Goal: Task Accomplishment & Management: Use online tool/utility

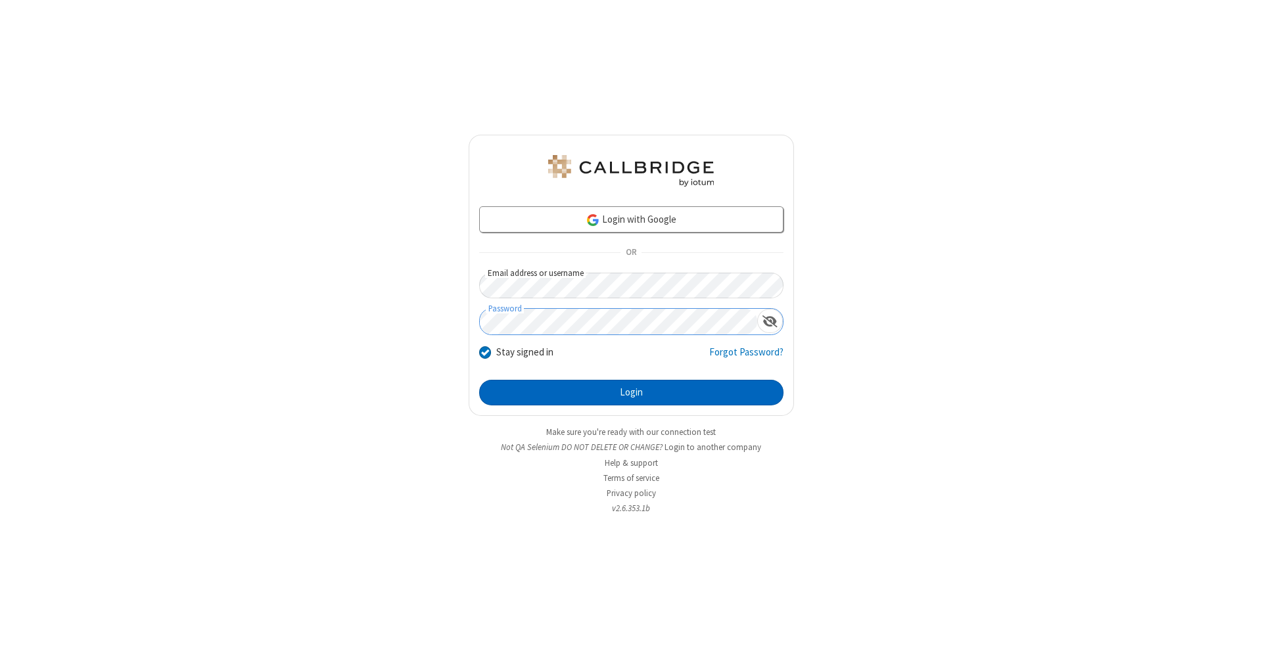
click at [631, 393] on button "Login" at bounding box center [631, 393] width 304 height 26
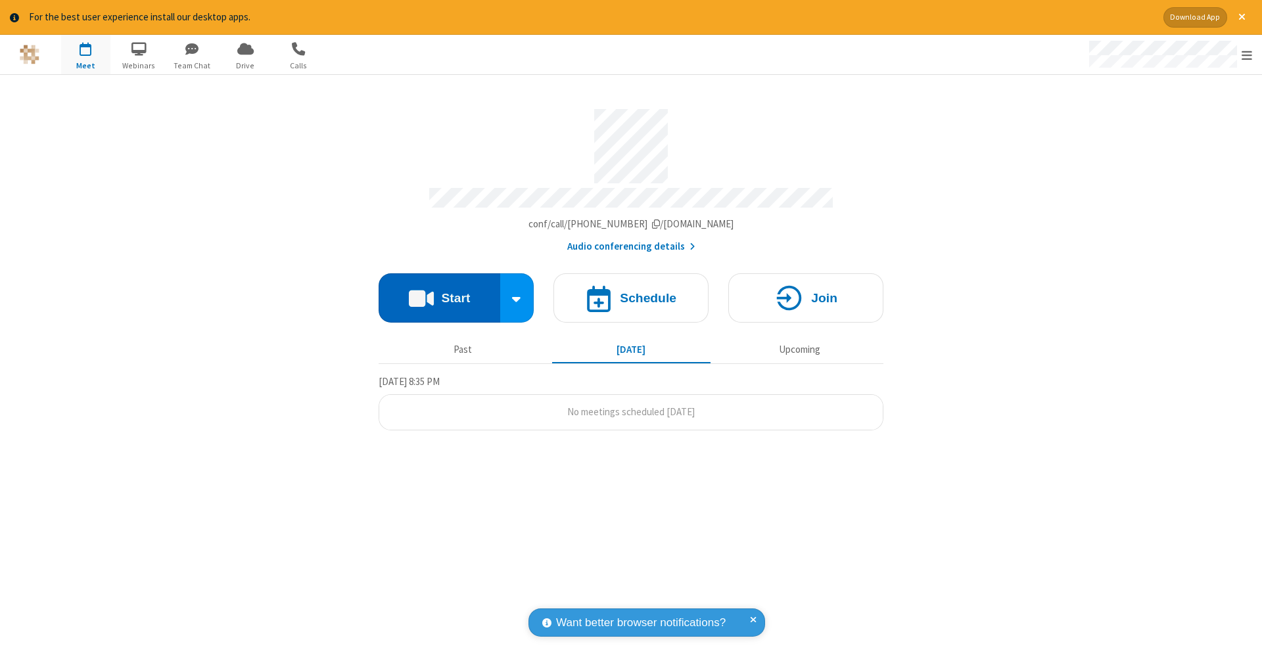
click at [439, 291] on button "Start" at bounding box center [440, 298] width 122 height 49
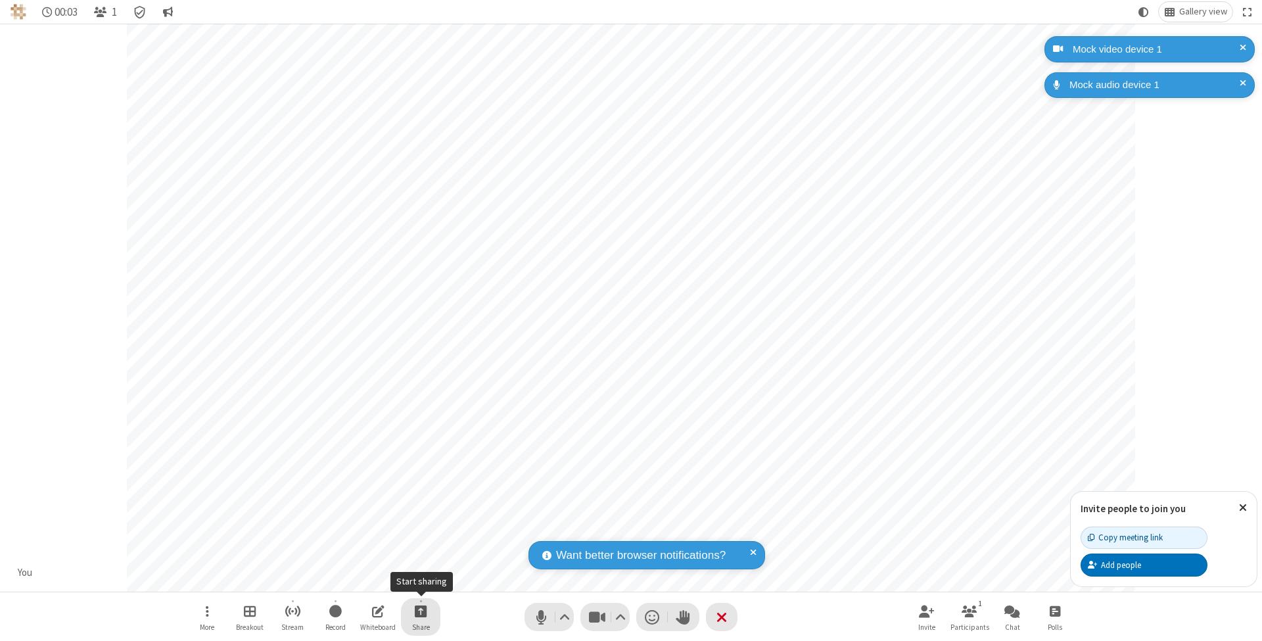
click at [420, 611] on span "Start sharing" at bounding box center [421, 611] width 12 height 16
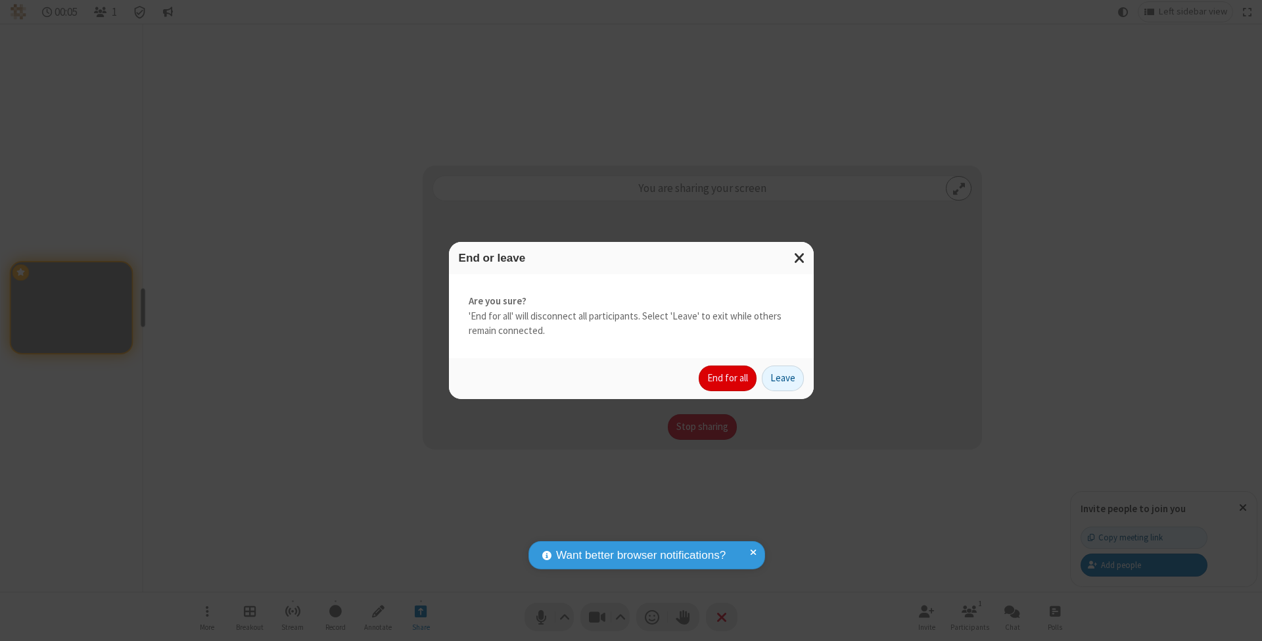
click at [728, 377] on button "End for all" at bounding box center [728, 379] width 58 height 26
